Goal: Task Accomplishment & Management: Complete application form

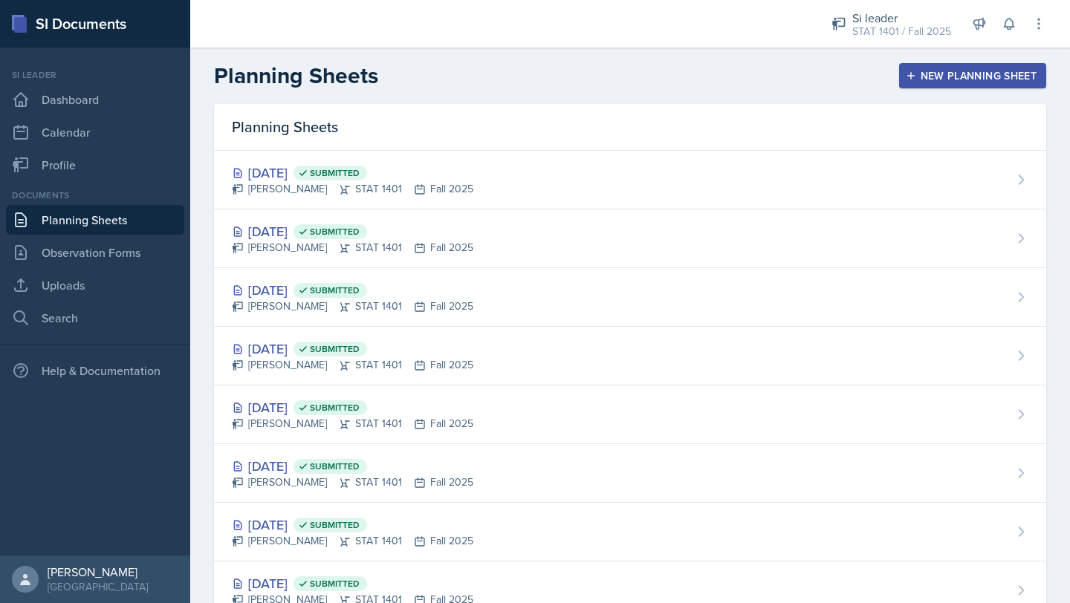
click at [959, 67] on button "New Planning Sheet" at bounding box center [972, 75] width 147 height 25
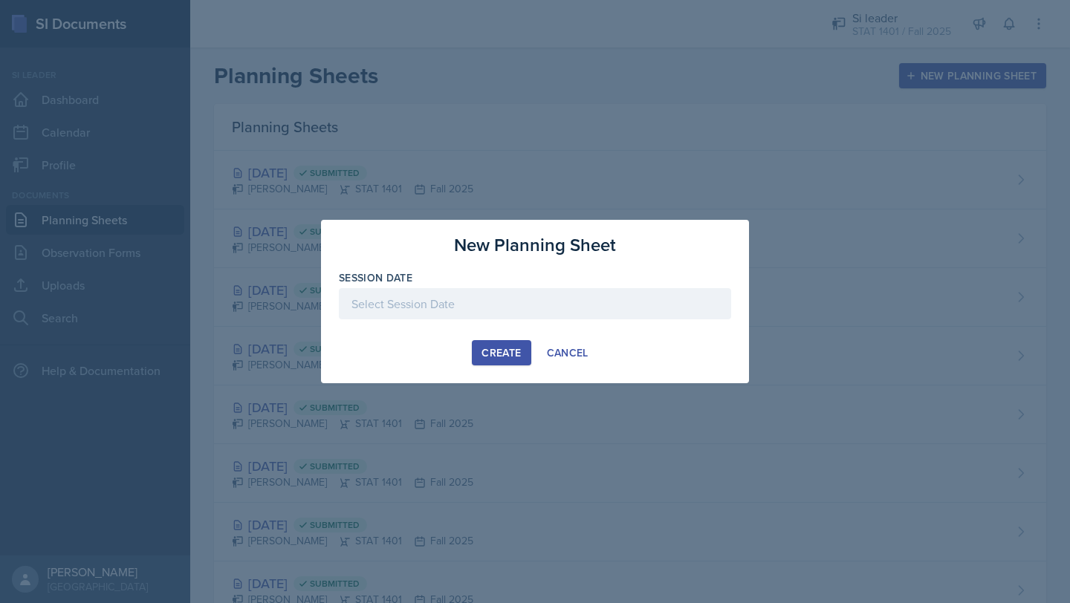
click at [495, 303] on div at bounding box center [535, 303] width 392 height 31
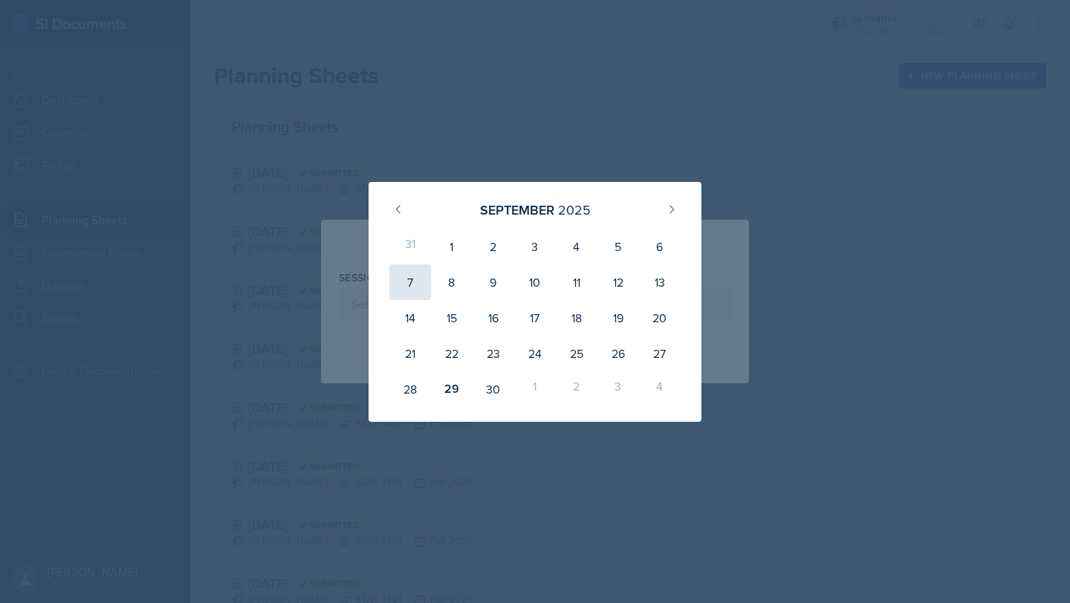
click at [412, 280] on div "7" at bounding box center [410, 283] width 42 height 36
type input "[DATE]"
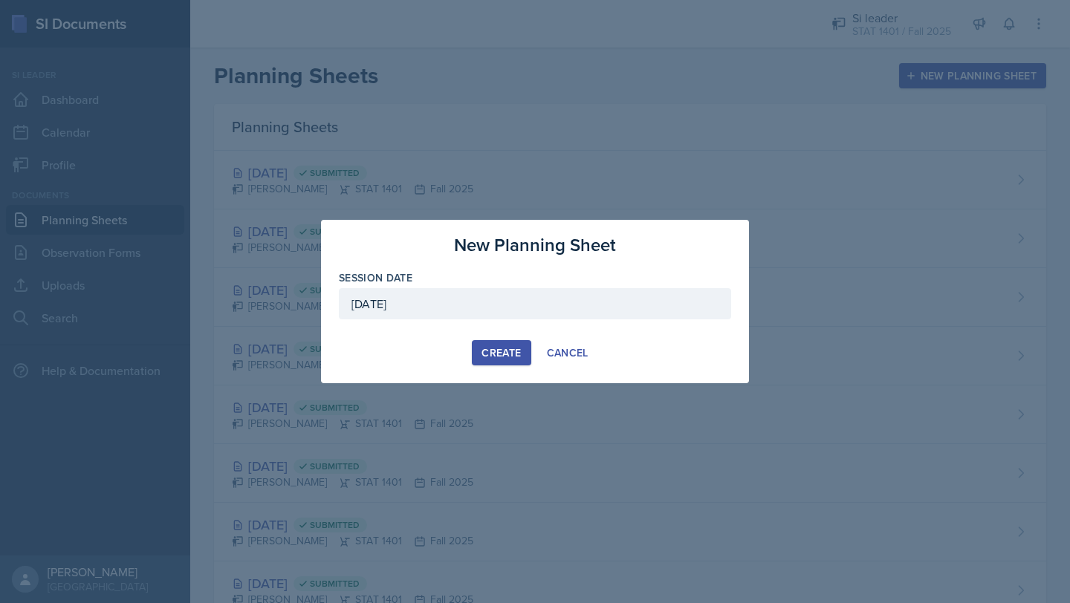
click at [486, 366] on div "New Planning Sheet Session Date [DATE] [DATE] 31 1 2 3 4 5 6 7 8 9 10 11 12 13 …" at bounding box center [535, 301] width 428 height 163
click at [486, 359] on div "Create" at bounding box center [500, 353] width 39 height 12
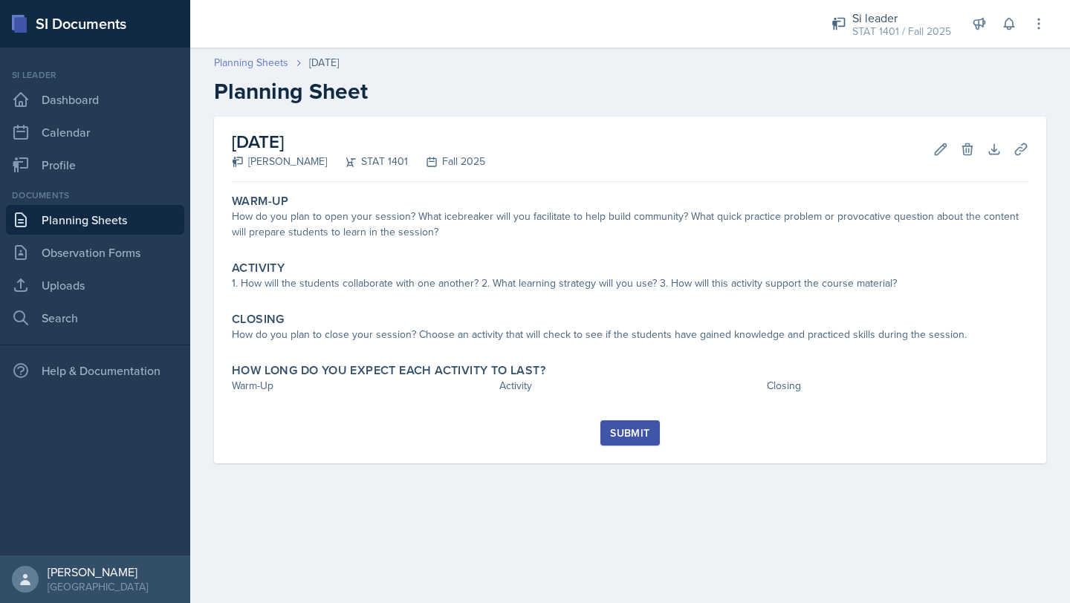
click at [233, 62] on link "Planning Sheets" at bounding box center [251, 63] width 74 height 16
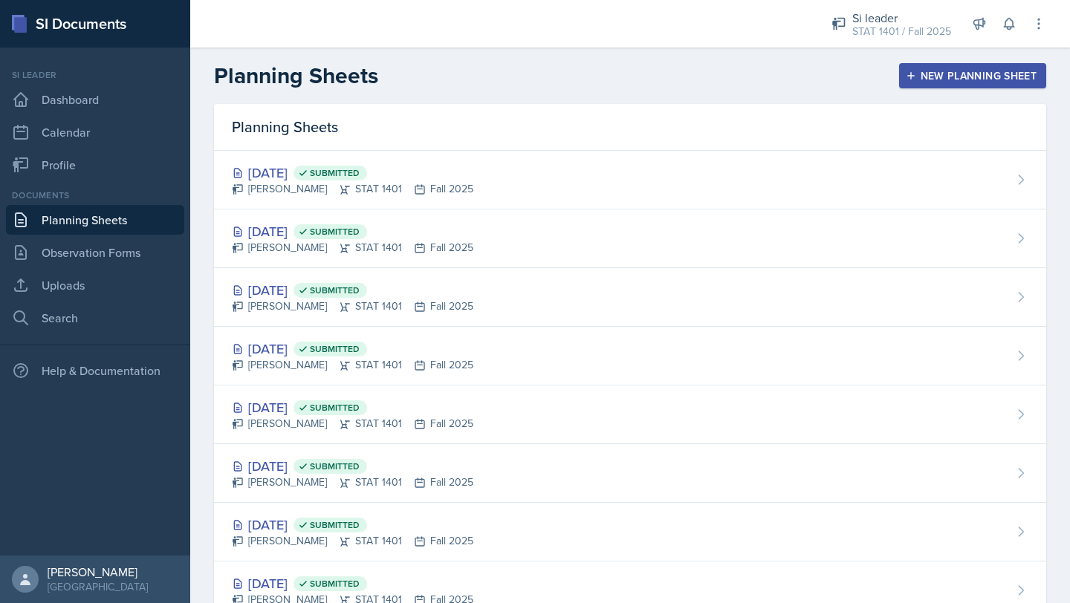
click at [927, 74] on div "New Planning Sheet" at bounding box center [973, 76] width 128 height 12
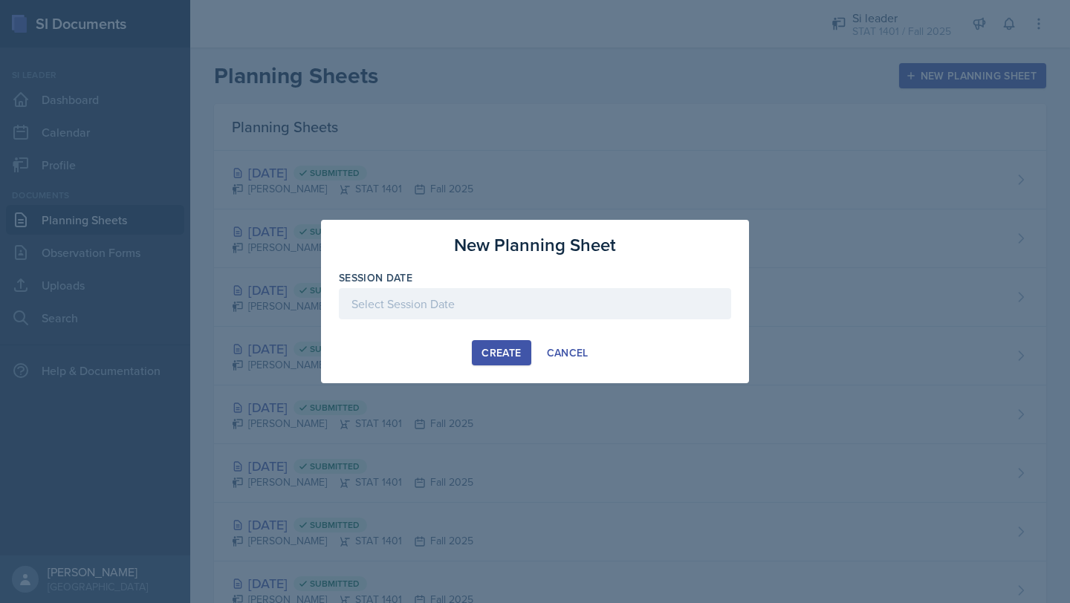
click at [447, 314] on div at bounding box center [535, 303] width 392 height 31
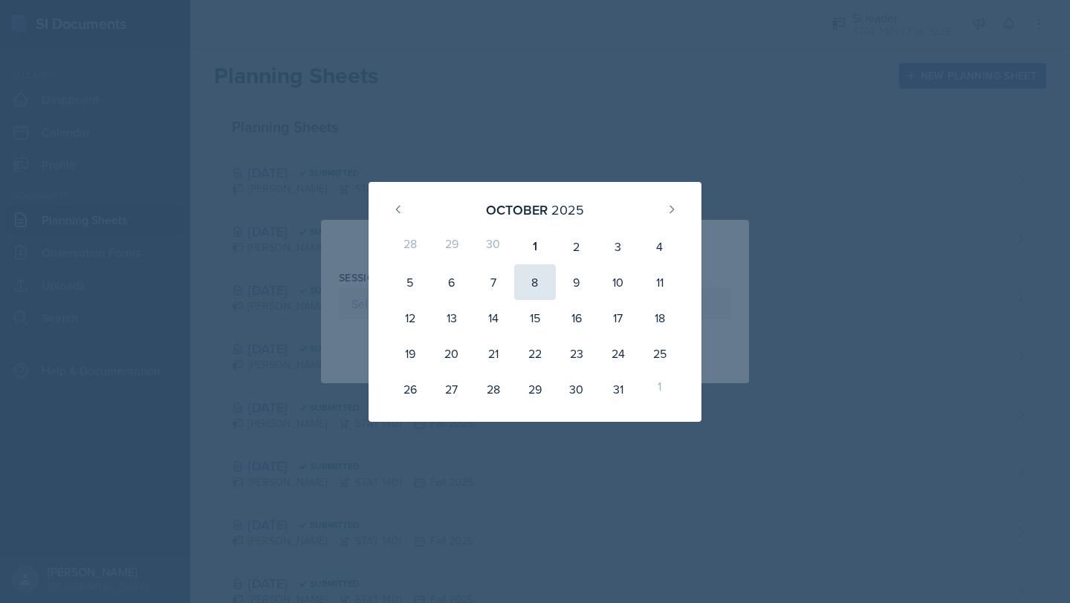
click at [544, 275] on div "8" at bounding box center [535, 283] width 42 height 36
type input "[DATE]"
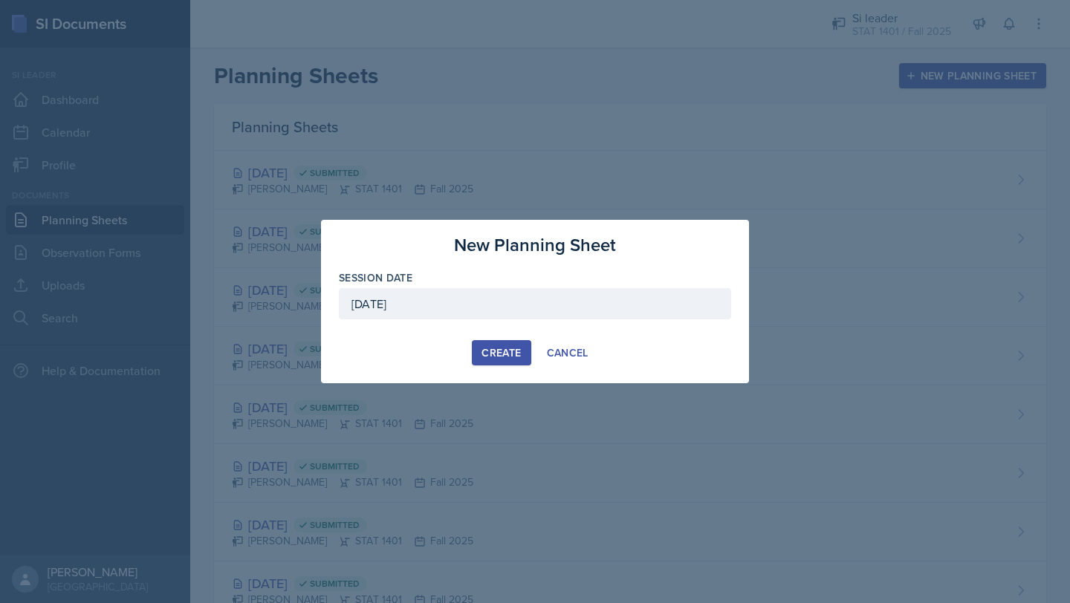
click at [495, 343] on button "Create" at bounding box center [501, 352] width 59 height 25
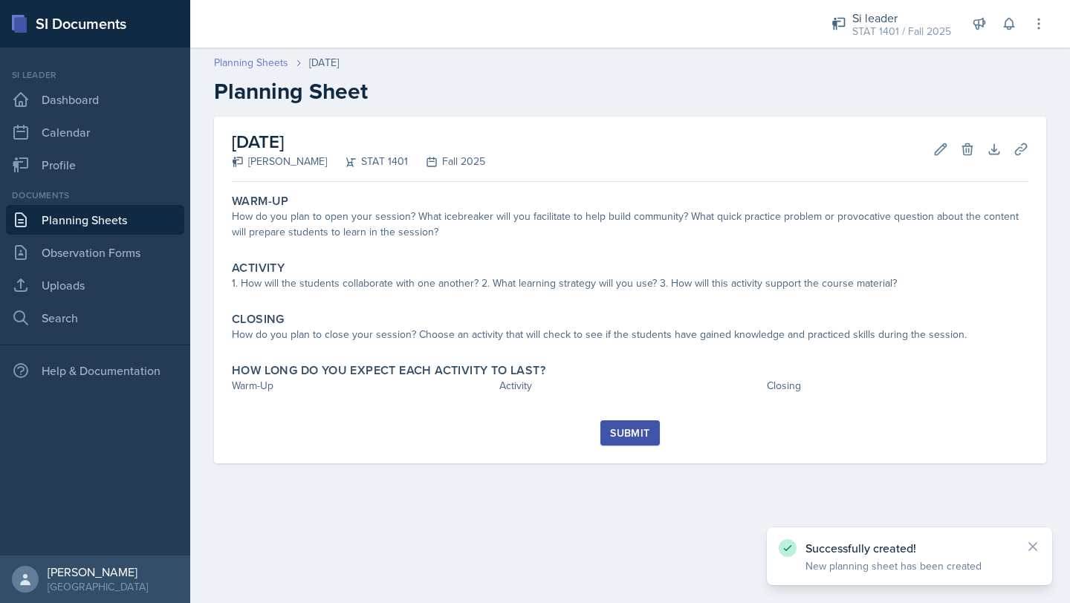
click at [250, 61] on link "Planning Sheets" at bounding box center [251, 63] width 74 height 16
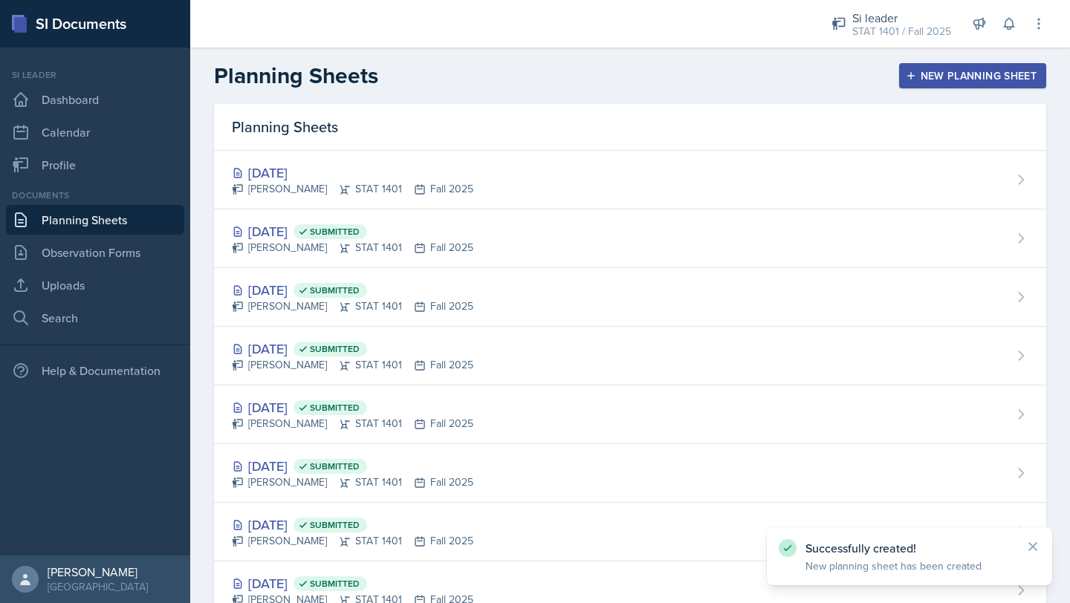
click at [915, 85] on button "New Planning Sheet" at bounding box center [972, 75] width 147 height 25
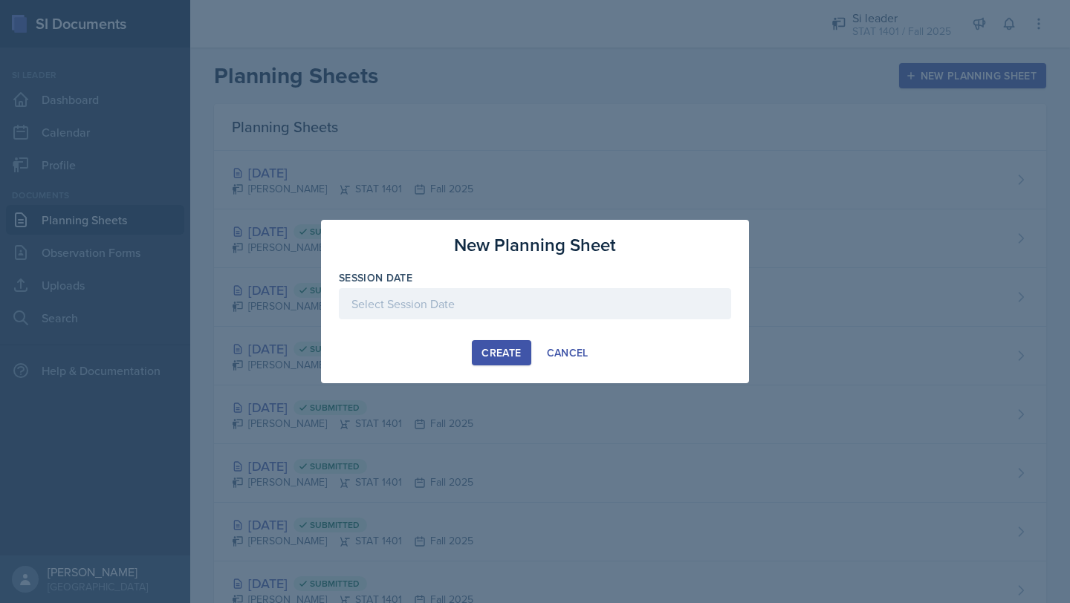
click at [606, 291] on div at bounding box center [535, 303] width 392 height 31
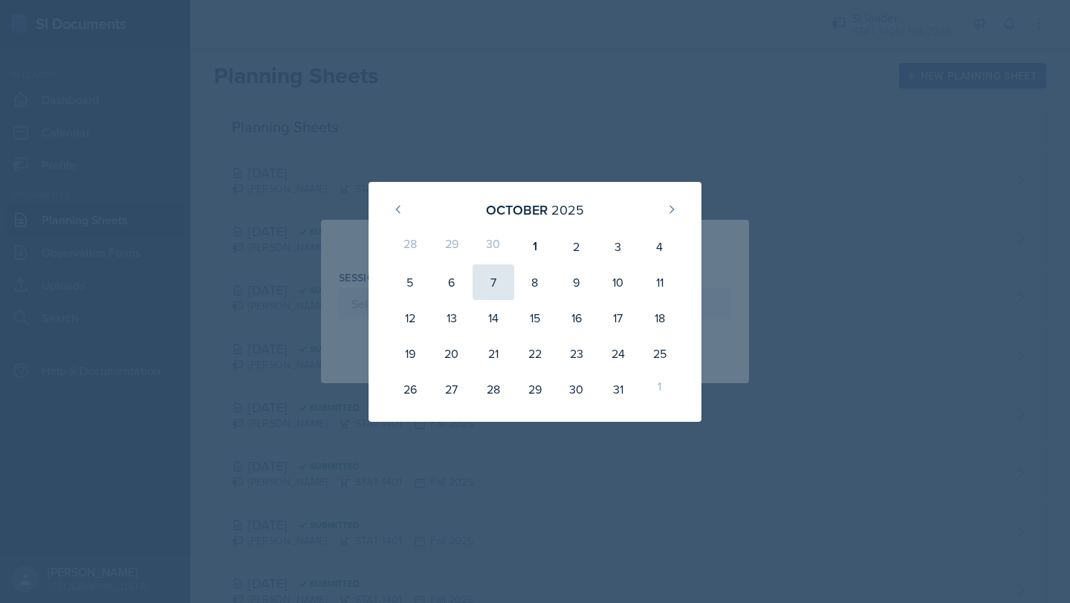
click at [494, 285] on div "7" at bounding box center [494, 283] width 42 height 36
type input "[DATE]"
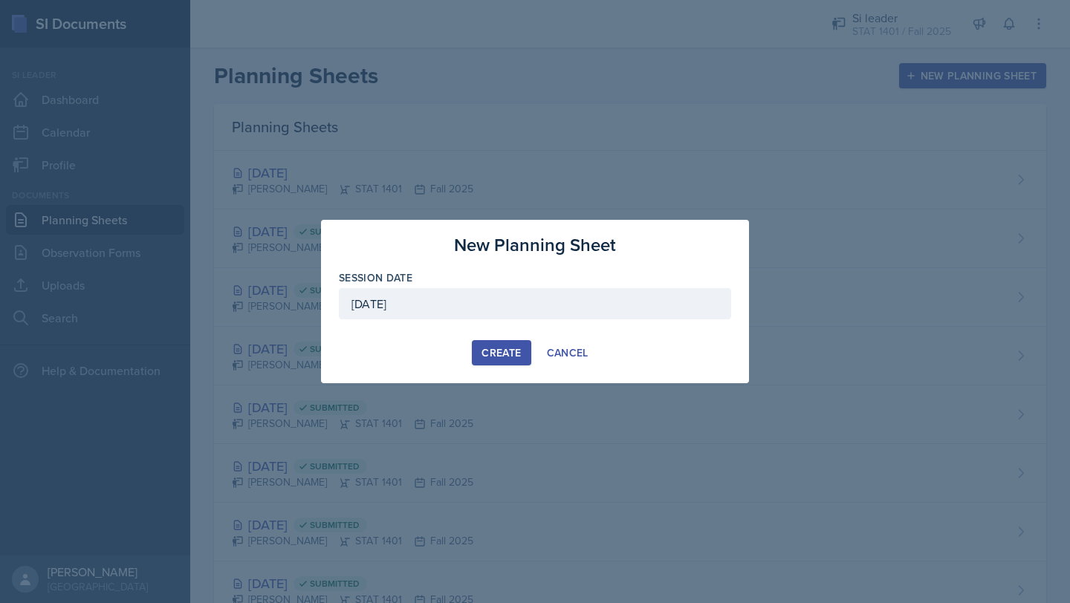
click at [490, 347] on div "Create" at bounding box center [500, 353] width 39 height 12
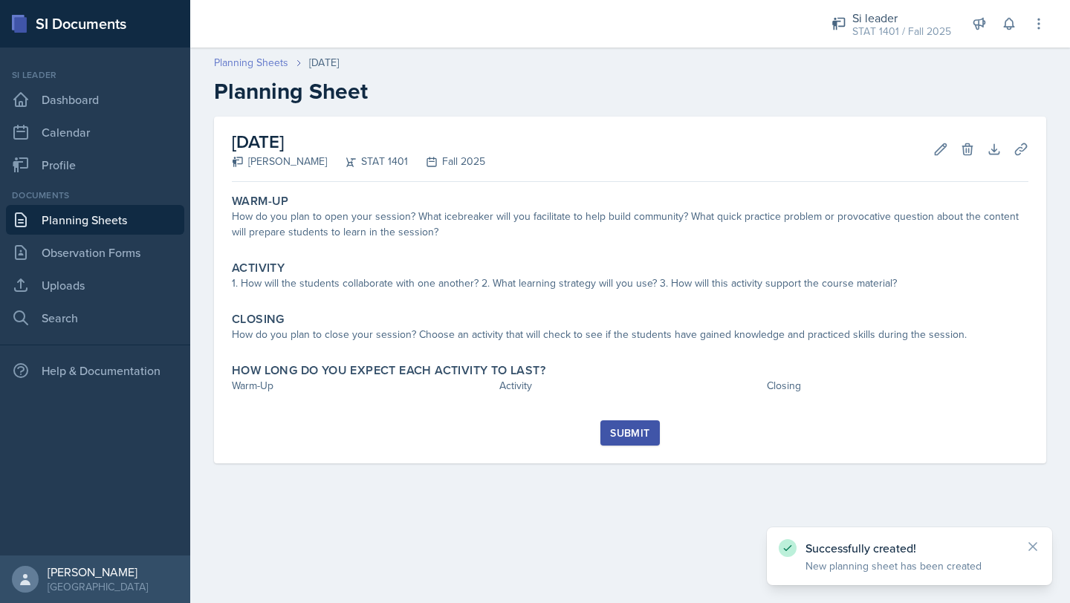
click at [243, 56] on link "Planning Sheets" at bounding box center [251, 63] width 74 height 16
